Goal: Information Seeking & Learning: Learn about a topic

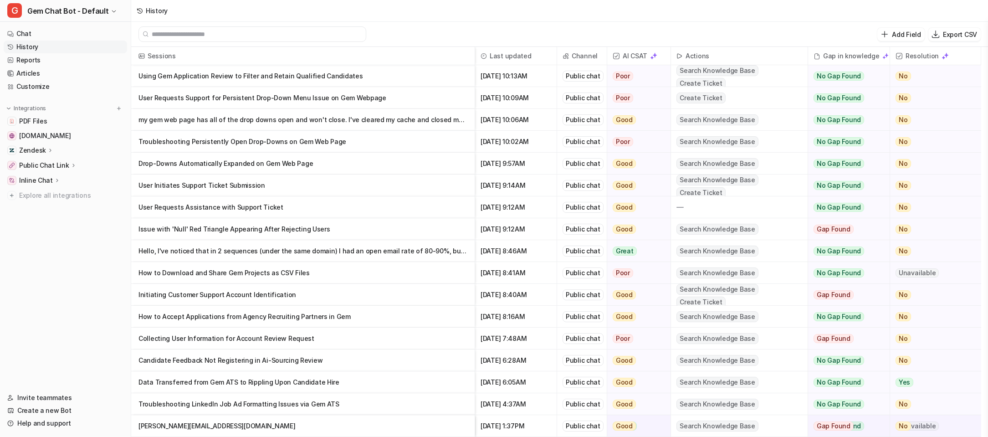
click at [424, 99] on p "User Requests Support for Persistent Drop-Down Menu Issue on Gem Webpage" at bounding box center [302, 98] width 329 height 22
click at [404, 76] on p "Using Gem Application Review to Filter and Retain Qualified Candidates" at bounding box center [302, 76] width 329 height 22
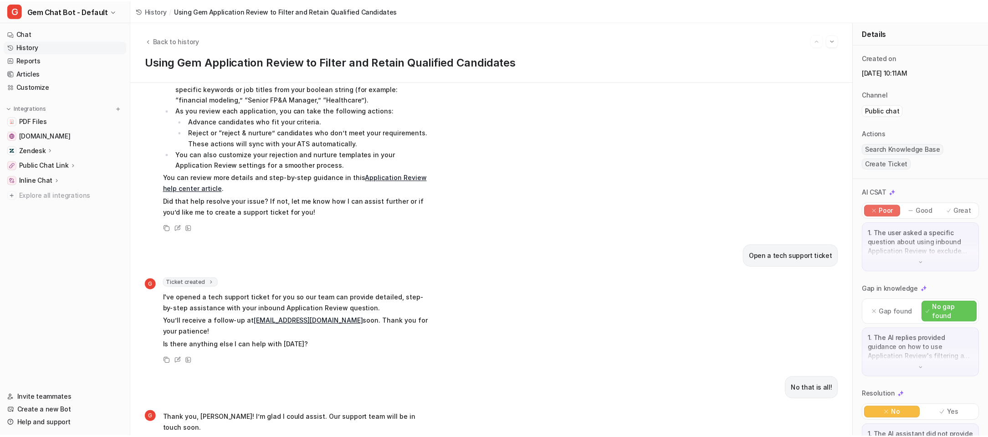
scroll to position [634, 0]
